Goal: Navigation & Orientation: Understand site structure

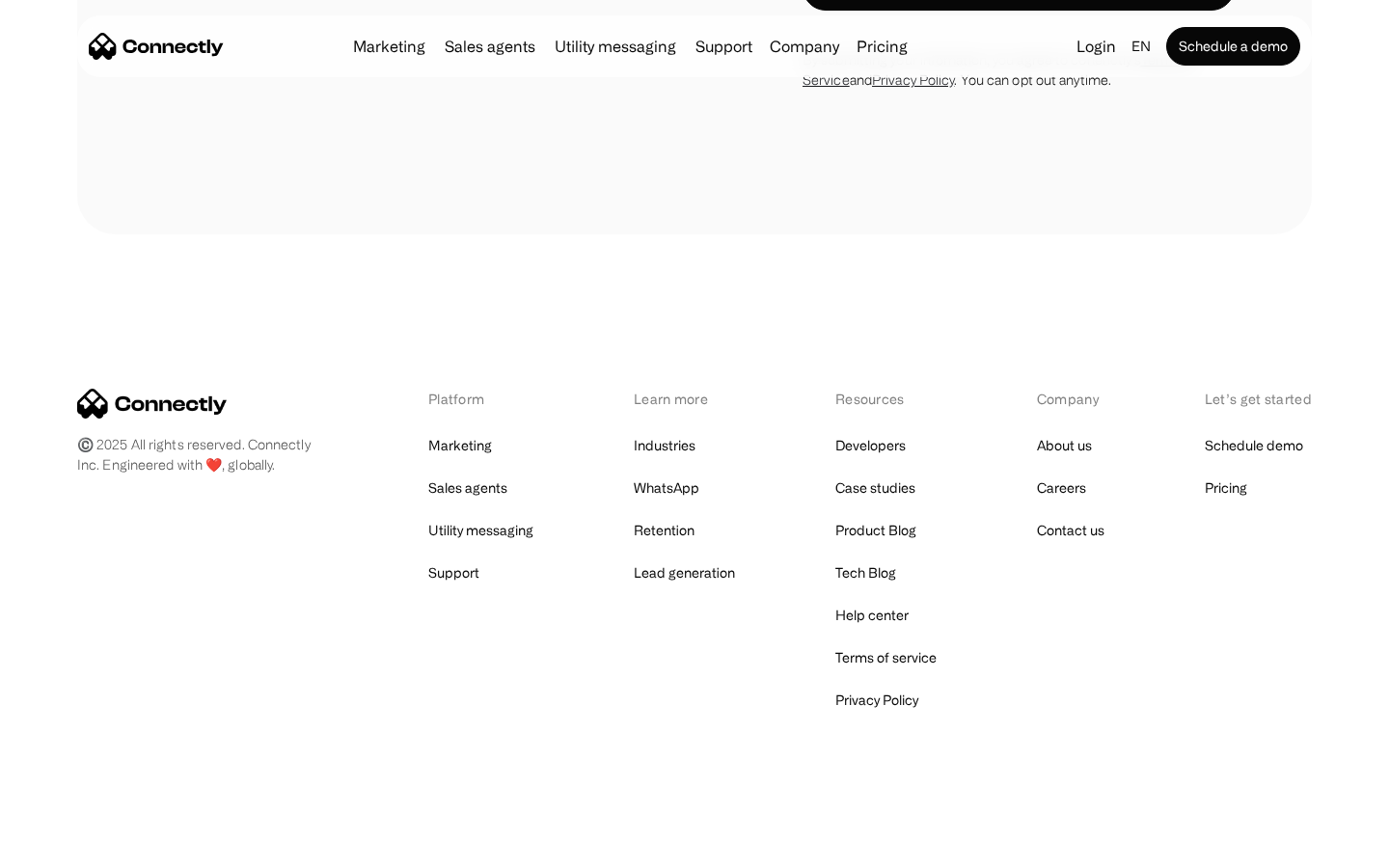
scroll to position [7568, 0]
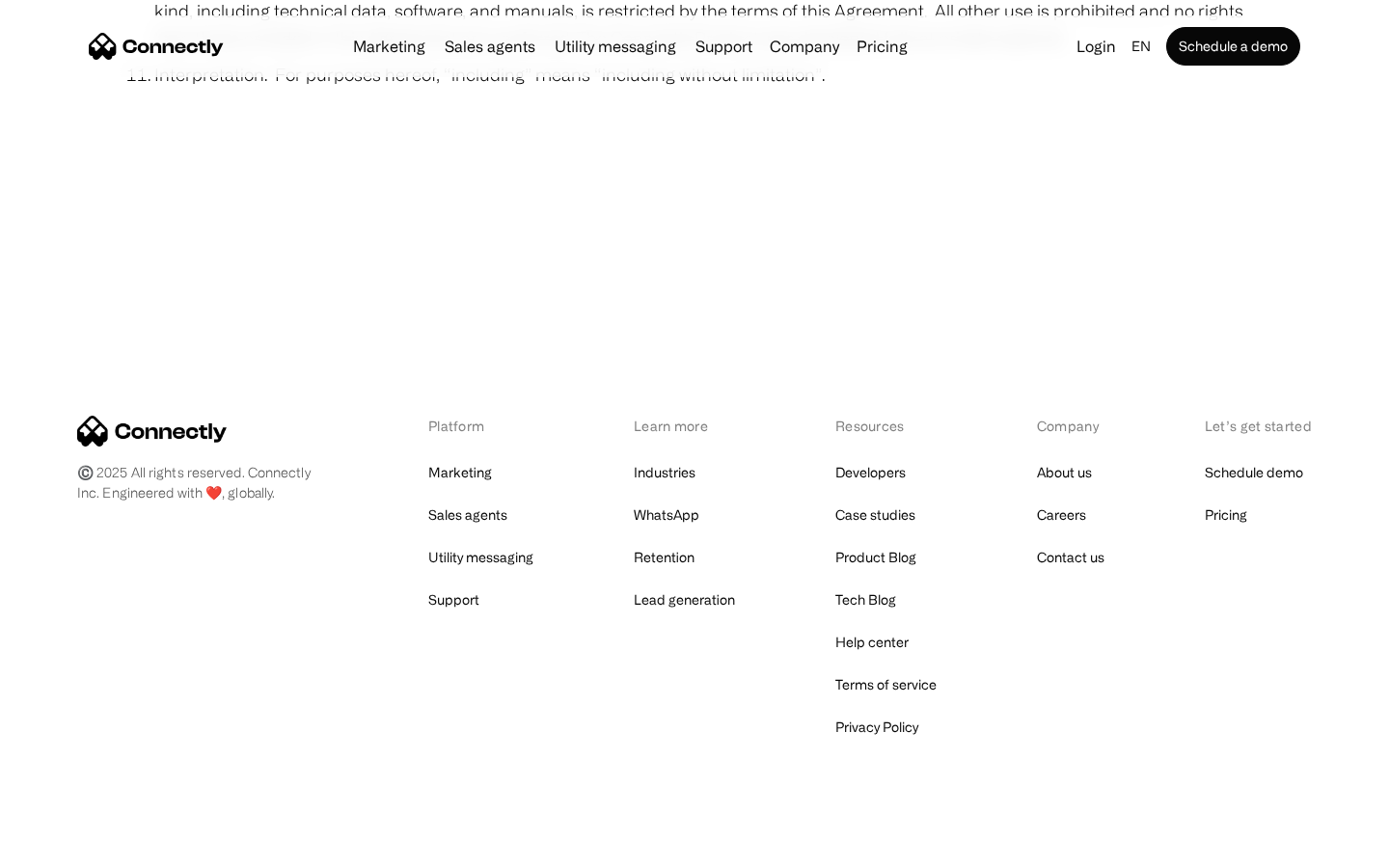
scroll to position [7085, 0]
